Goal: Task Accomplishment & Management: Manage account settings

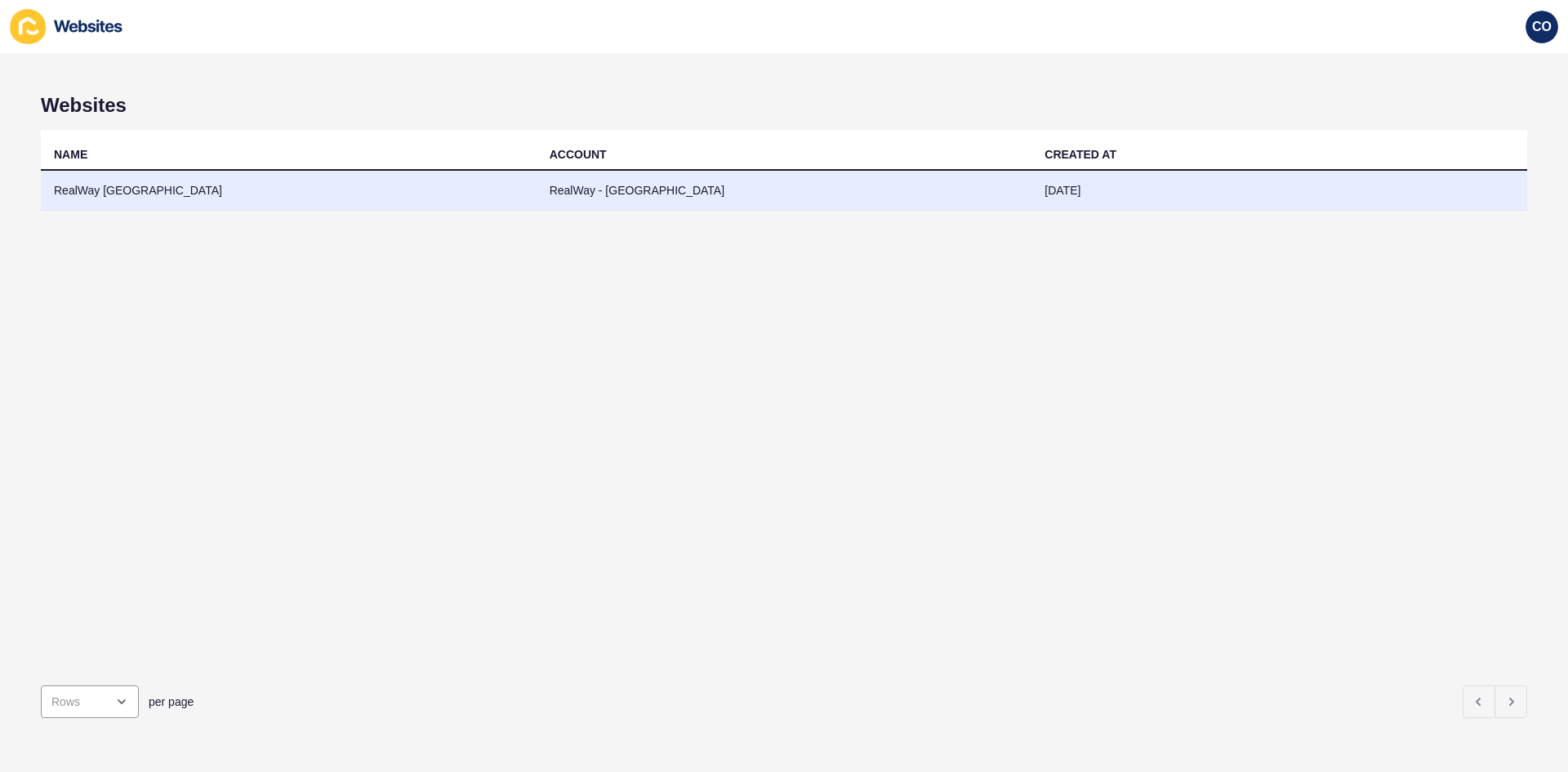
click at [129, 189] on td "RealWay [GEOGRAPHIC_DATA]" at bounding box center [289, 190] width 496 height 40
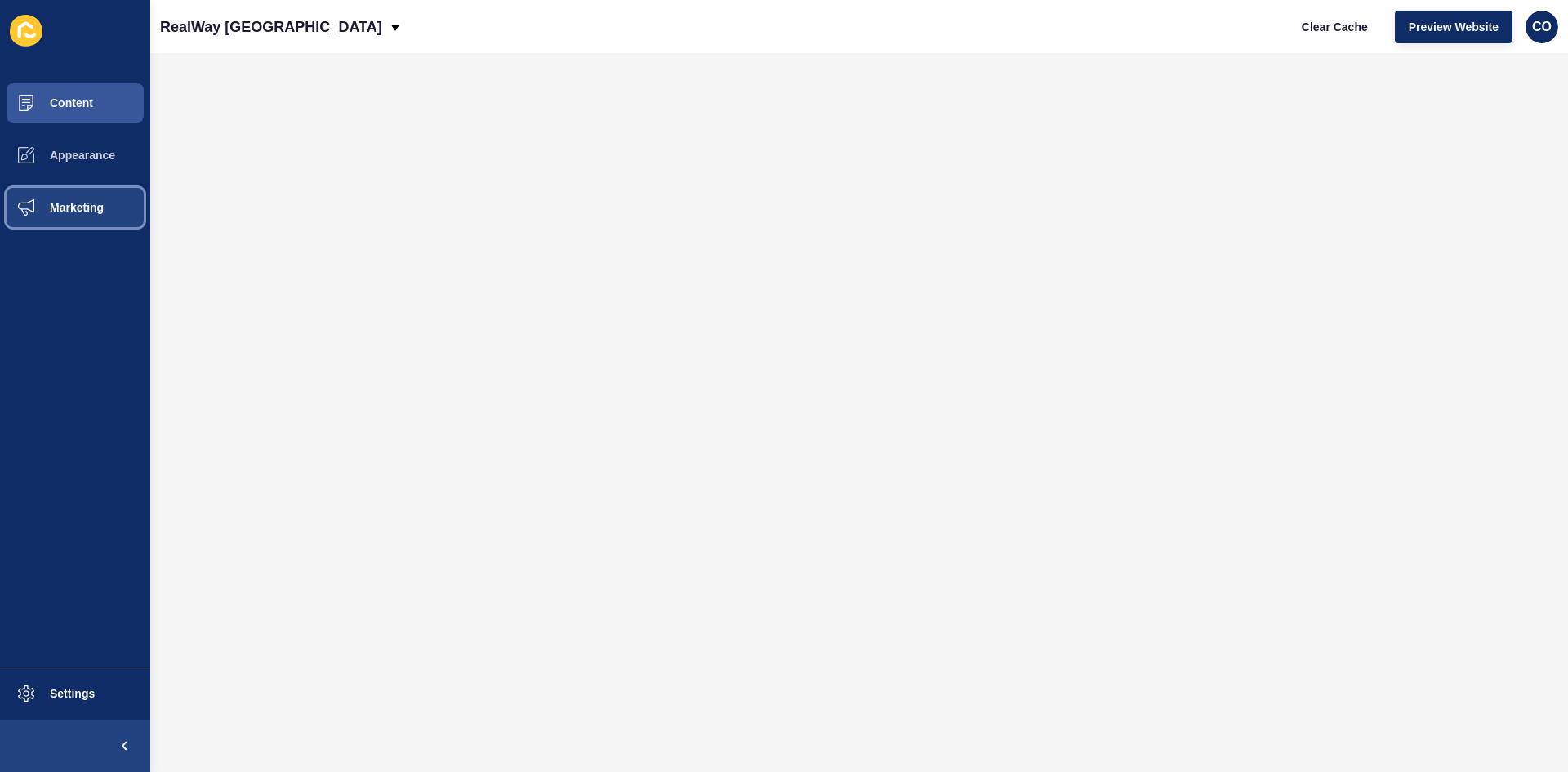
click at [86, 207] on span "Marketing" at bounding box center [50, 208] width 106 height 13
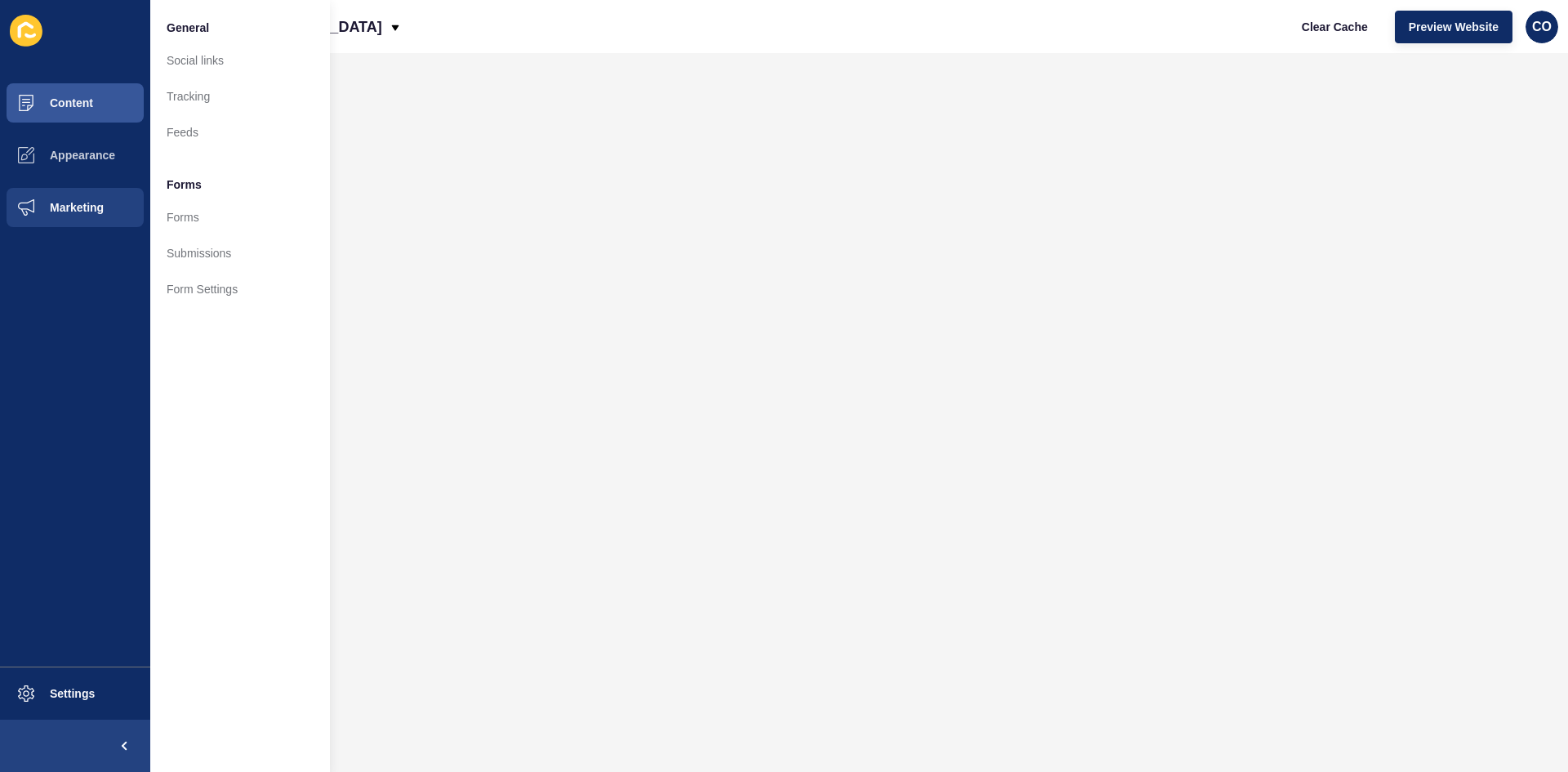
click at [649, 41] on div "RealWay [GEOGRAPHIC_DATA] Clear Cache Preview Website CO" at bounding box center [859, 26] width 1418 height 53
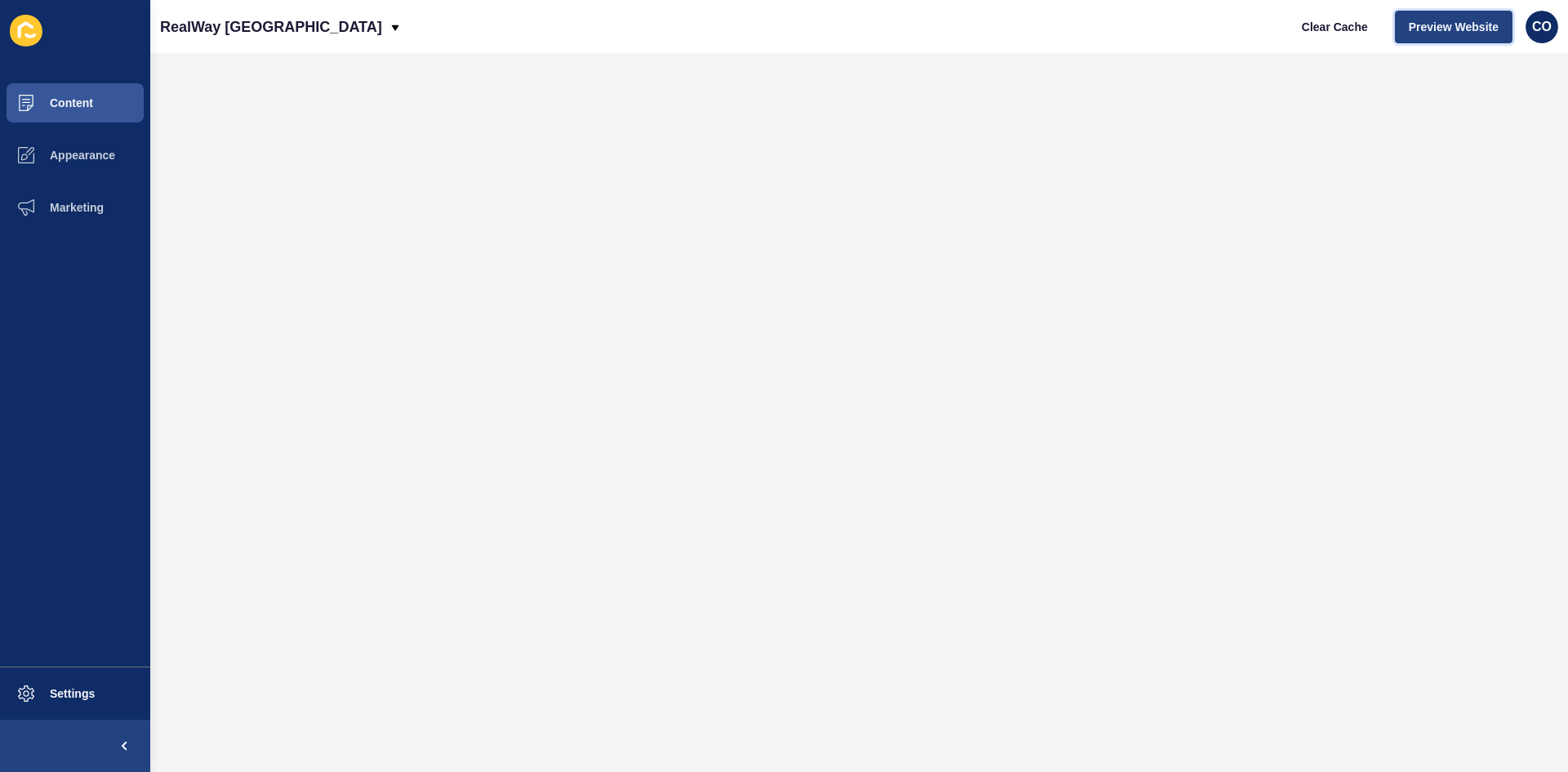
click at [1254, 33] on span "Preview Website" at bounding box center [1454, 27] width 90 height 16
click at [91, 94] on button "Content" at bounding box center [75, 103] width 150 height 53
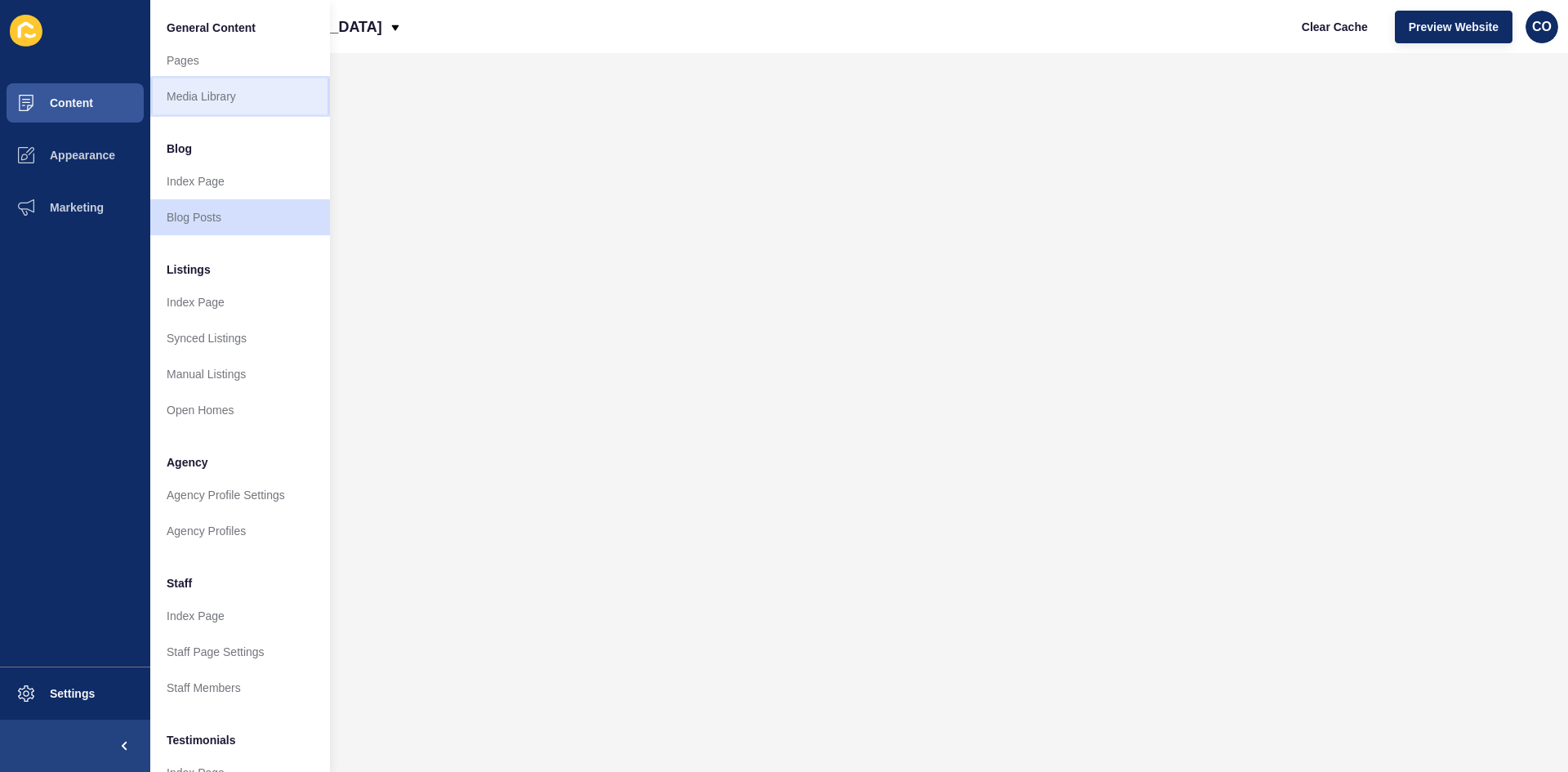
click at [223, 89] on link "Media Library" at bounding box center [240, 97] width 180 height 36
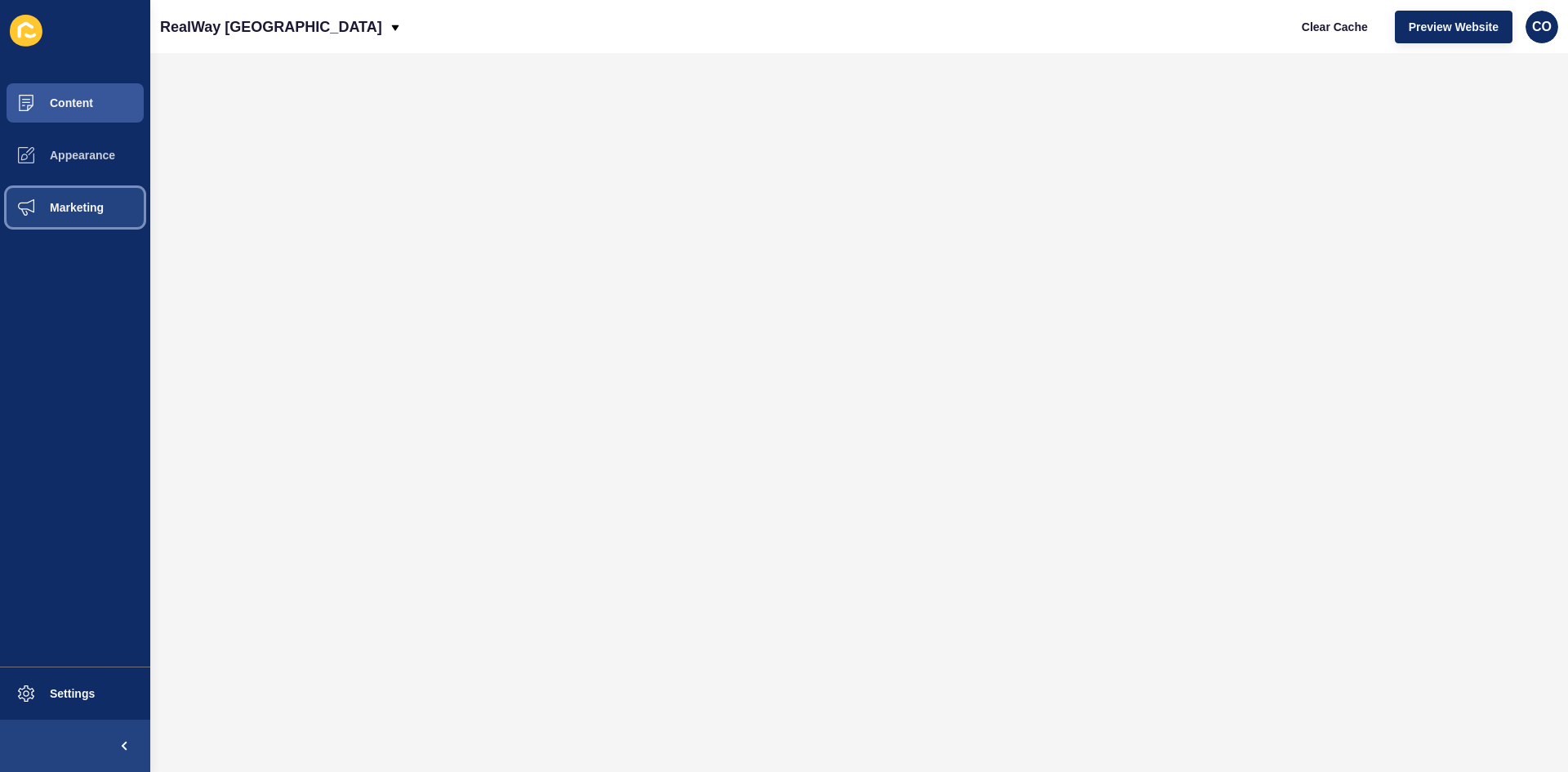
click at [83, 208] on span "Marketing" at bounding box center [50, 208] width 106 height 13
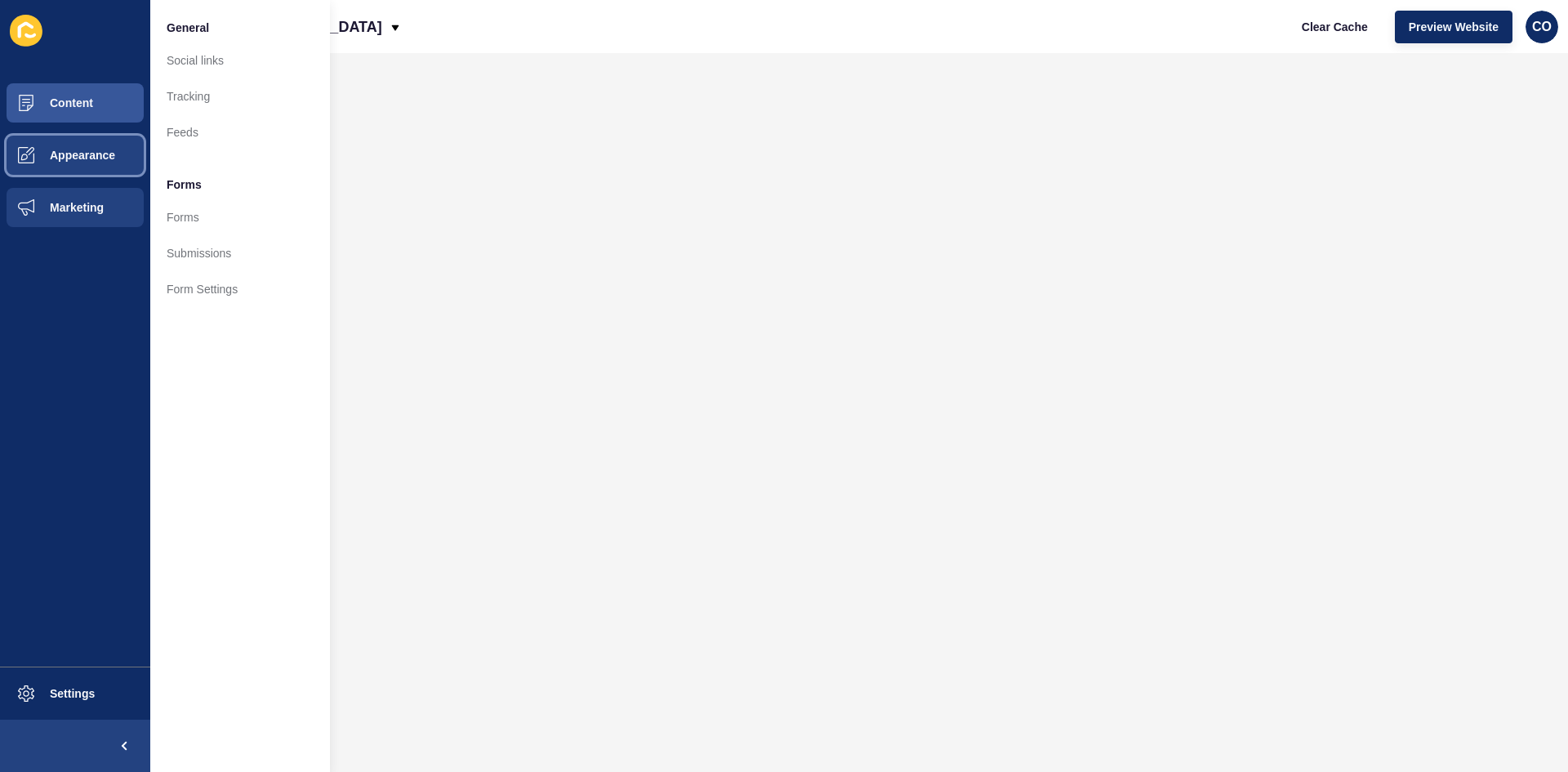
click at [114, 160] on span "Appearance" at bounding box center [56, 155] width 117 height 13
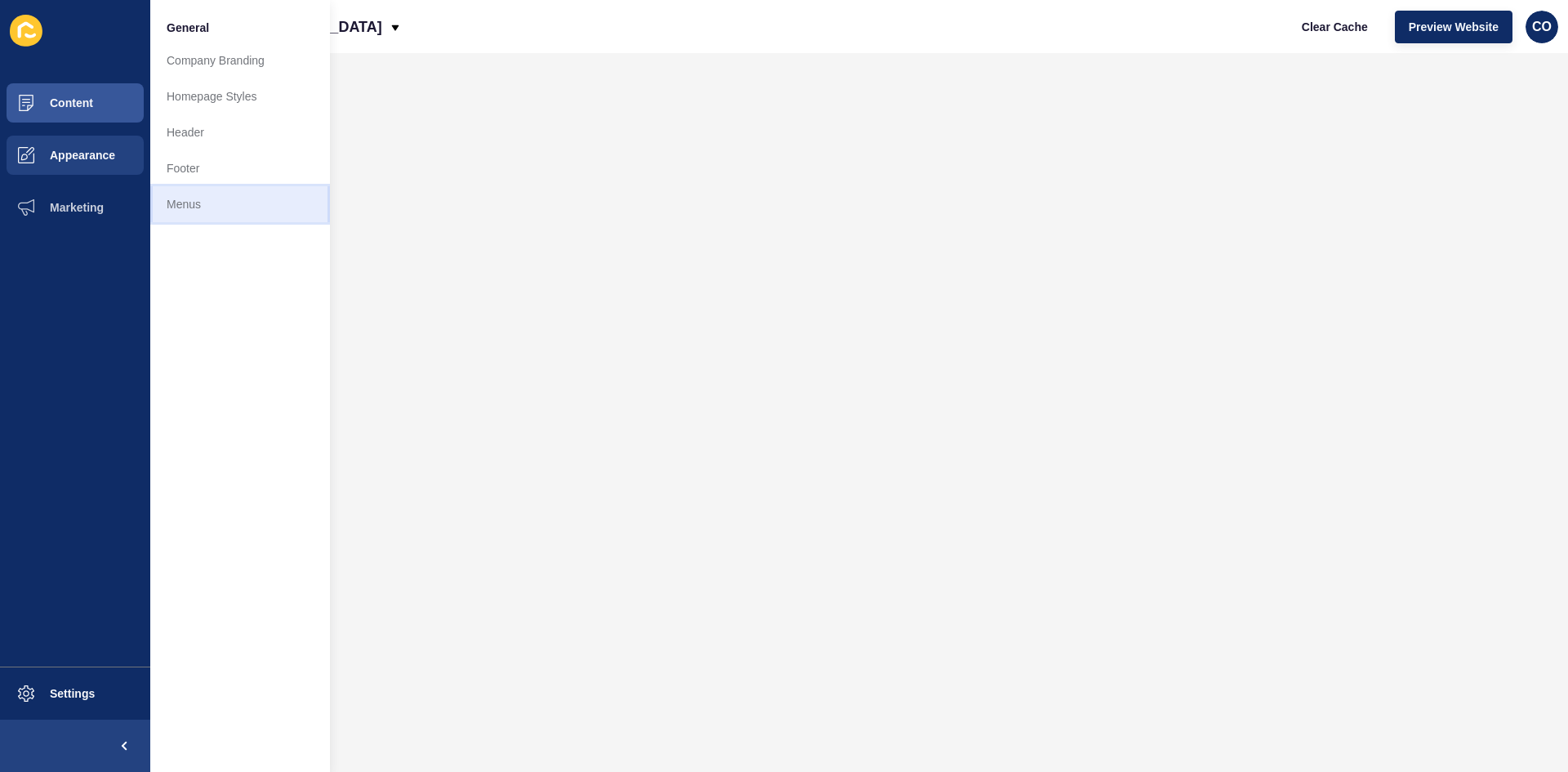
click at [194, 203] on link "Menus" at bounding box center [240, 204] width 180 height 36
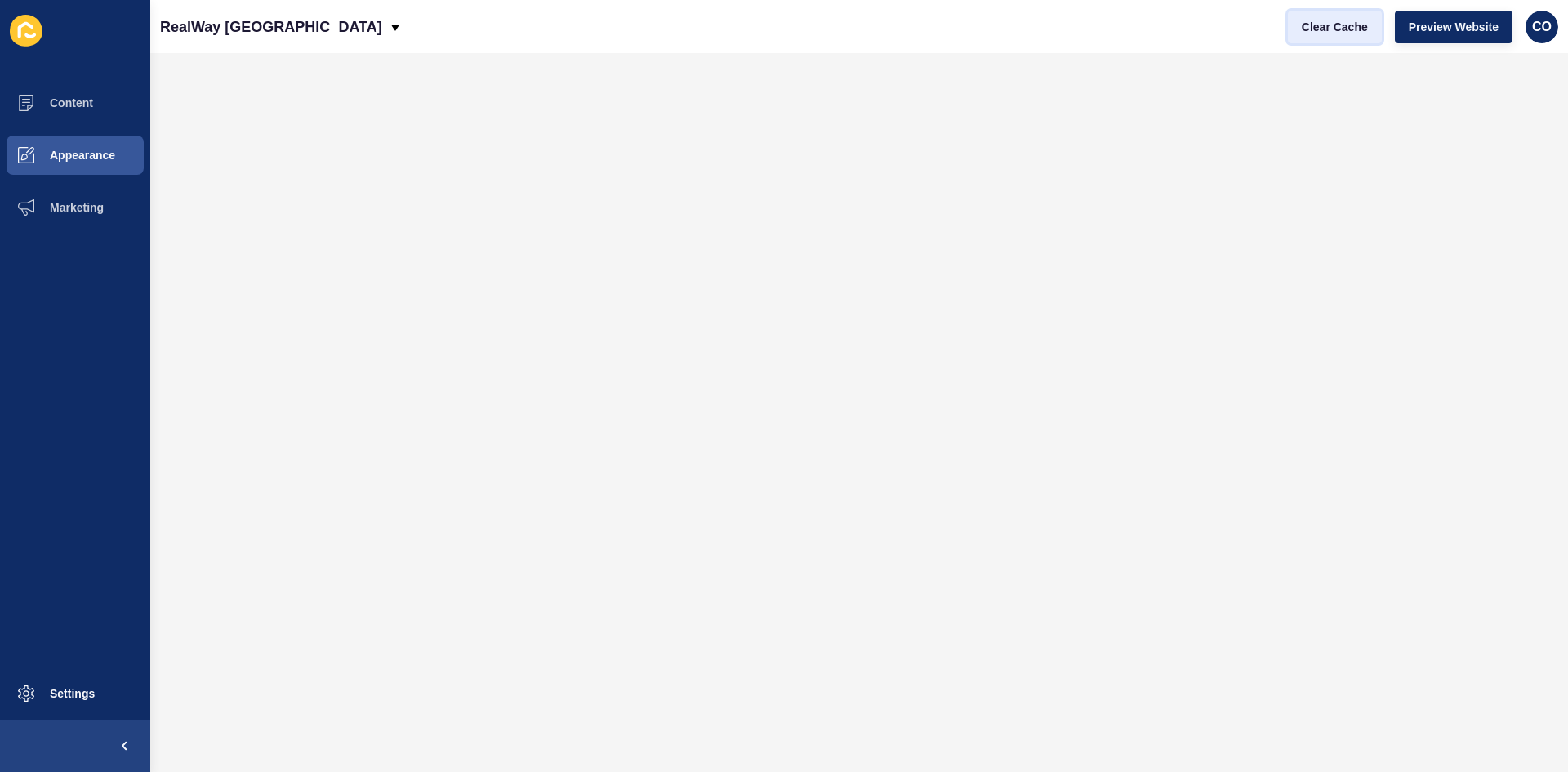
click at [1328, 25] on span "Clear Cache" at bounding box center [1335, 27] width 66 height 16
